Goal: Transaction & Acquisition: Subscribe to service/newsletter

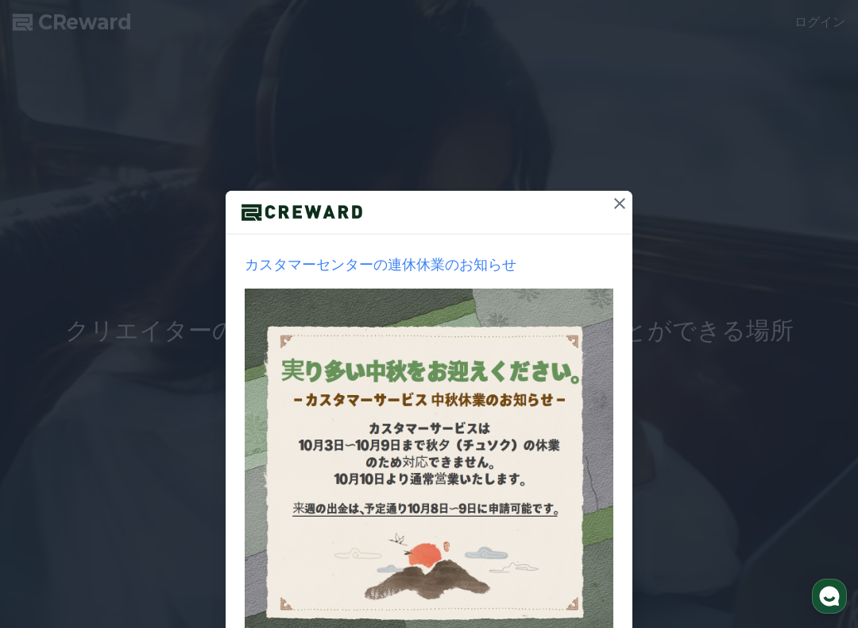
click at [618, 191] on button at bounding box center [619, 203] width 25 height 25
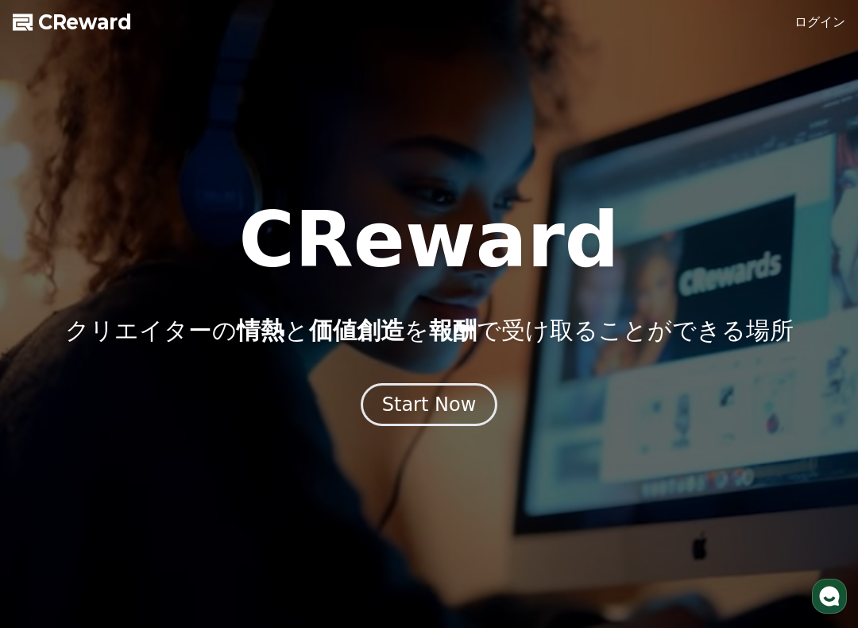
click at [609, 206] on div "CReward クリエイターの 情熱 と 価値創造 を 報酬 で受け取ることができる場所" at bounding box center [429, 273] width 858 height 143
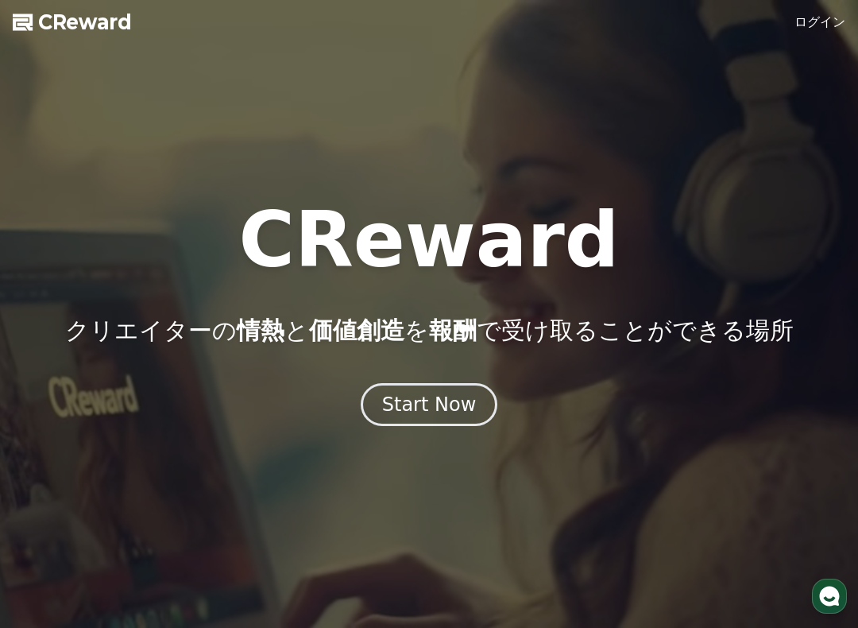
click at [461, 410] on div "Start Now" at bounding box center [429, 404] width 95 height 25
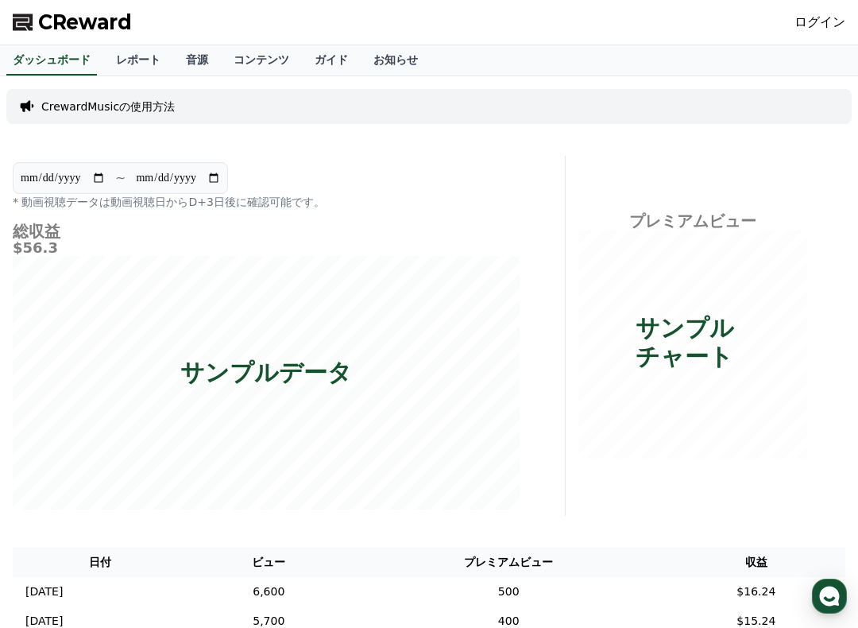
click at [114, 53] on link "レポート" at bounding box center [138, 60] width 70 height 30
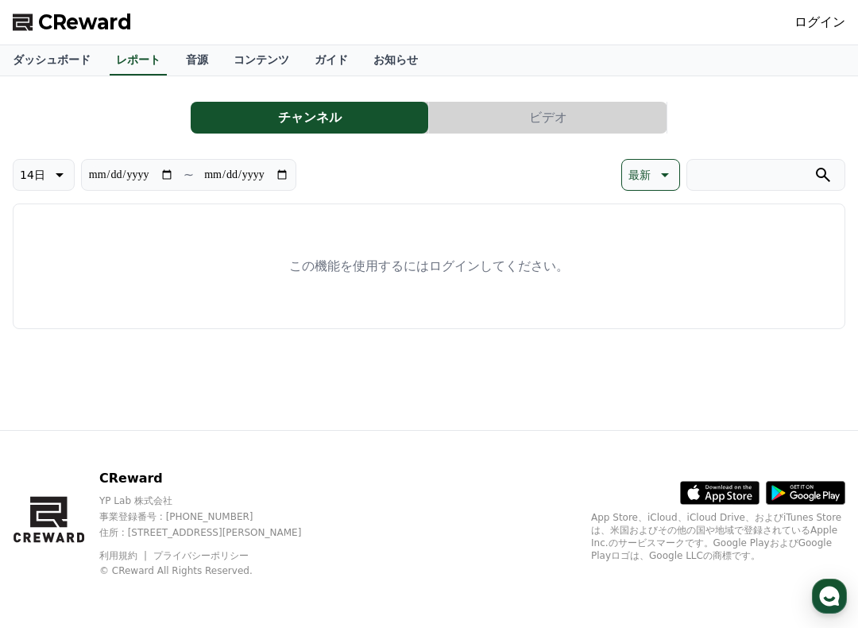
click at [827, 29] on link "ログイン" at bounding box center [820, 22] width 51 height 19
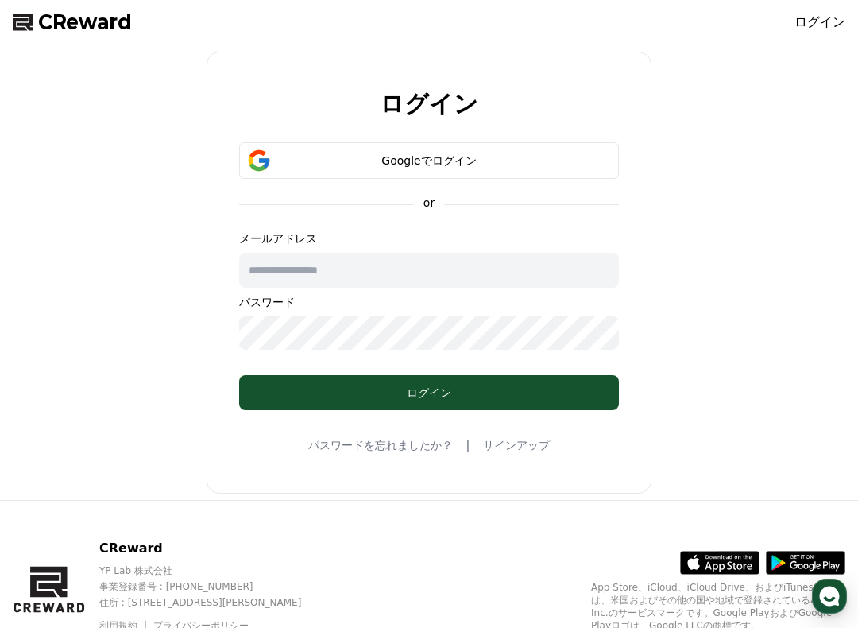
click at [543, 152] on button "Googleでログイン" at bounding box center [429, 160] width 380 height 37
